Goal: Information Seeking & Learning: Learn about a topic

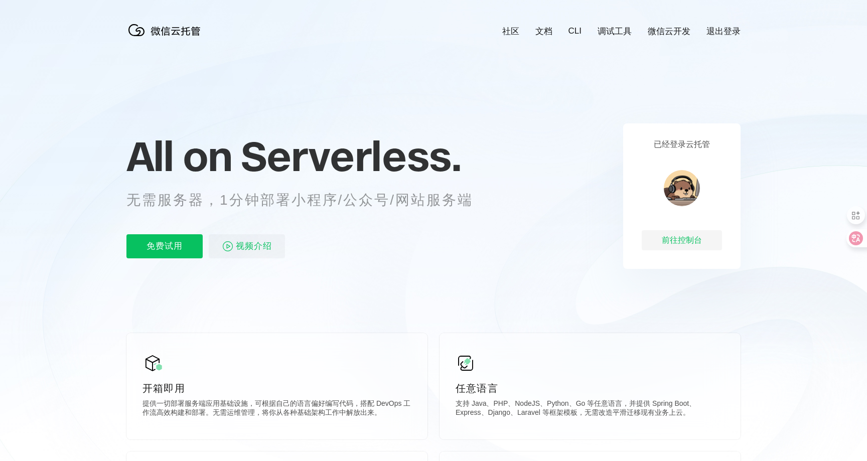
scroll to position [0, 1784]
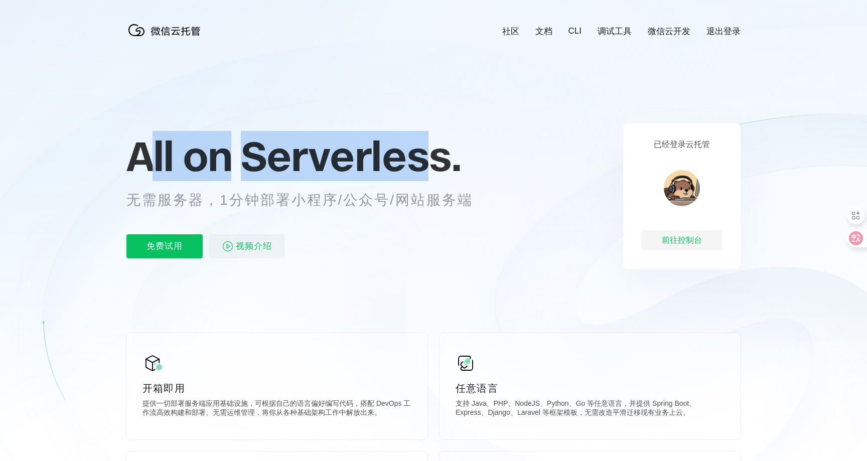
drag, startPoint x: 143, startPoint y: 160, endPoint x: 424, endPoint y: 132, distance: 282.4
click at [424, 134] on p "All on Serverless." at bounding box center [311, 156] width 371 height 44
click at [424, 132] on span "Serverless." at bounding box center [351, 156] width 220 height 50
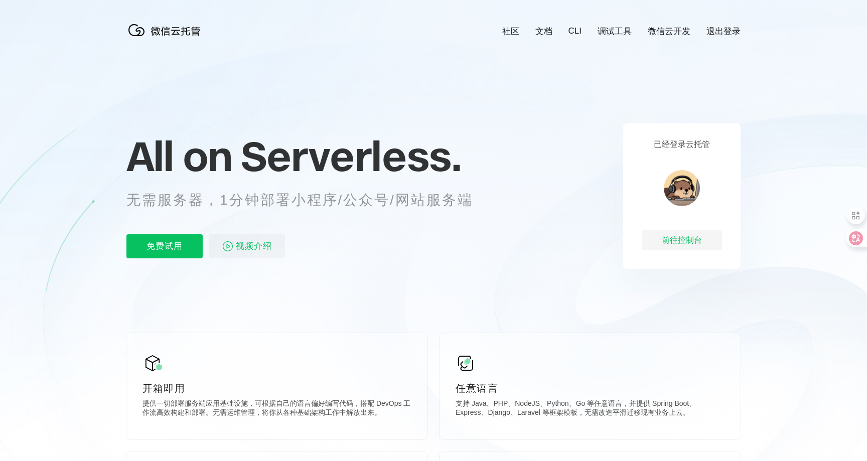
click at [375, 163] on span "Serverless." at bounding box center [351, 156] width 220 height 50
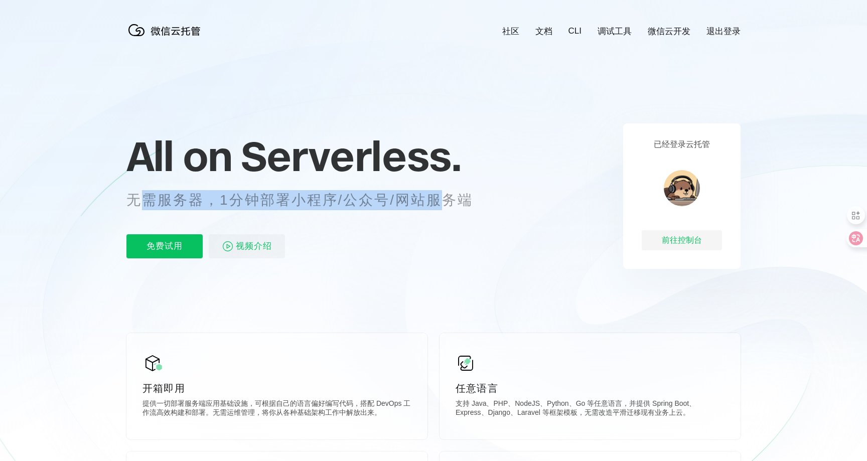
drag, startPoint x: 142, startPoint y: 198, endPoint x: 442, endPoint y: 193, distance: 300.1
click at [442, 193] on p "无需服务器，1分钟部署小程序/公众号/网站服务端" at bounding box center [308, 200] width 365 height 20
click at [444, 193] on p "无需服务器，1分钟部署小程序/公众号/网站服务端" at bounding box center [308, 200] width 365 height 20
drag, startPoint x: 235, startPoint y: 202, endPoint x: 472, endPoint y: 202, distance: 236.8
click at [472, 202] on p "无需服务器，1分钟部署小程序/公众号/网站服务端" at bounding box center [308, 200] width 365 height 20
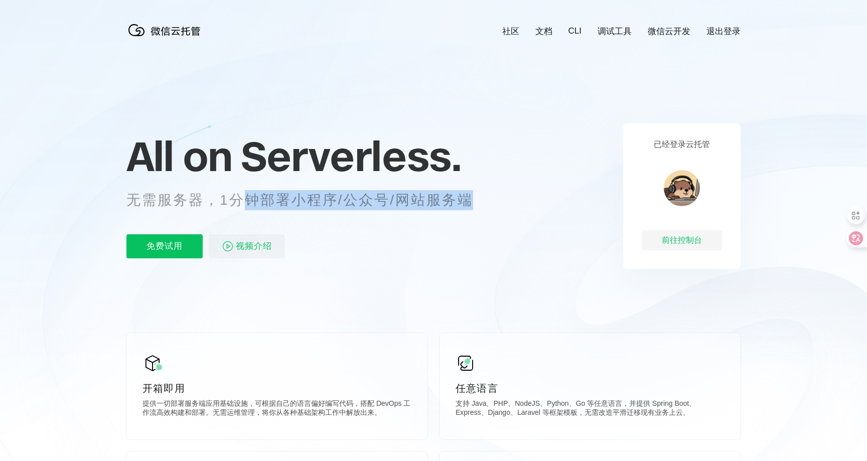
click at [387, 193] on p "无需服务器，1分钟部署小程序/公众号/网站服务端" at bounding box center [308, 200] width 365 height 20
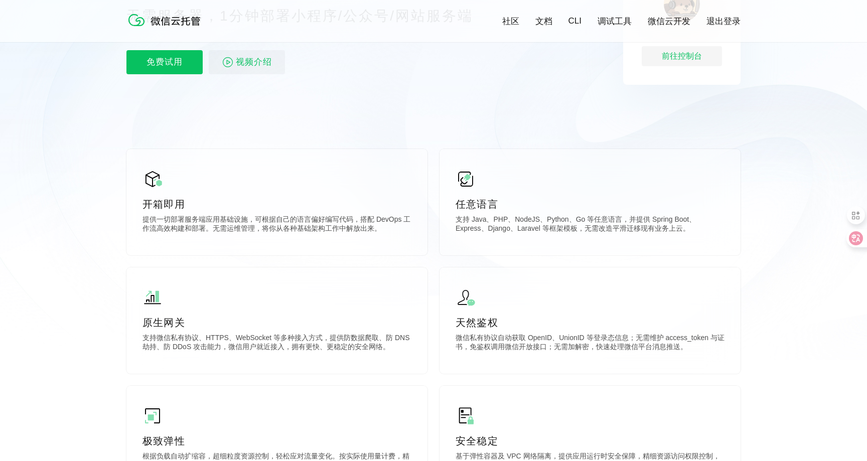
scroll to position [221, 0]
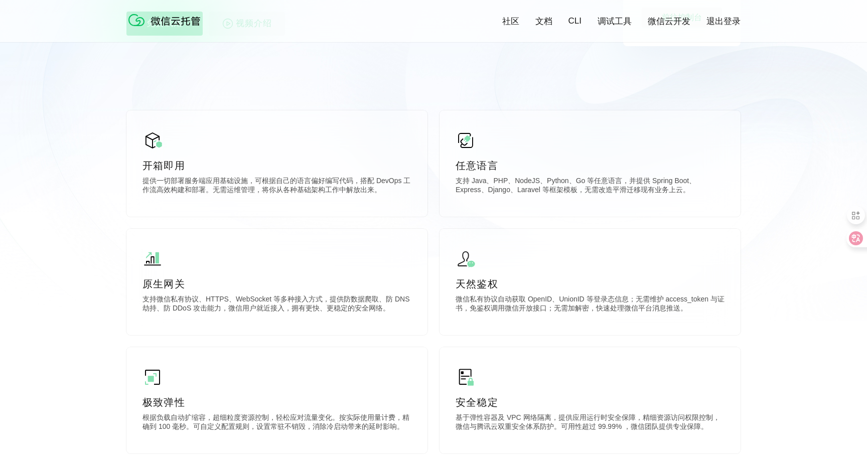
click at [363, 81] on icon at bounding box center [433, 50] width 963 height 542
